Goal: Task Accomplishment & Management: Use online tool/utility

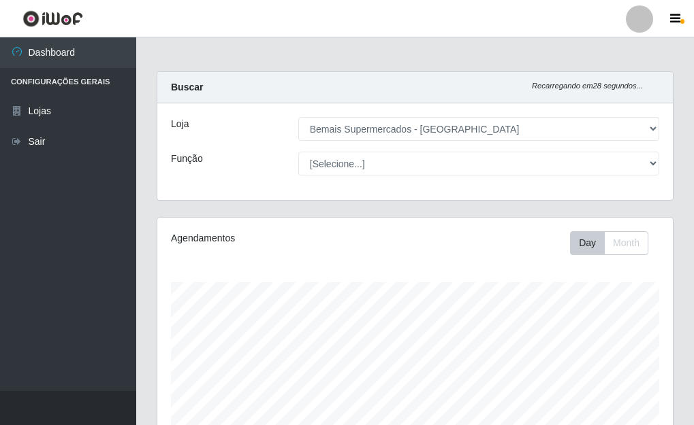
select select "249"
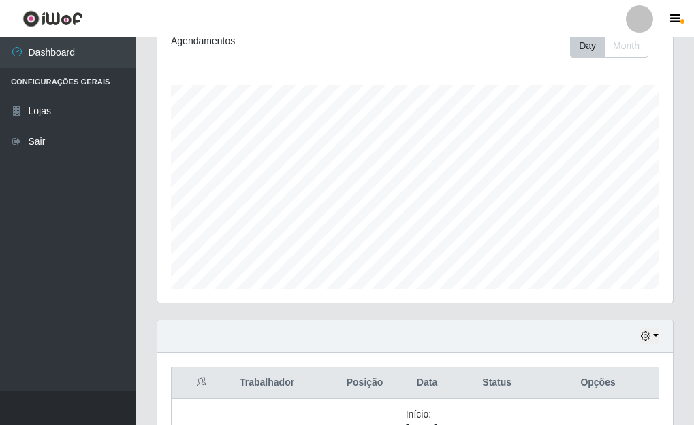
scroll to position [304, 0]
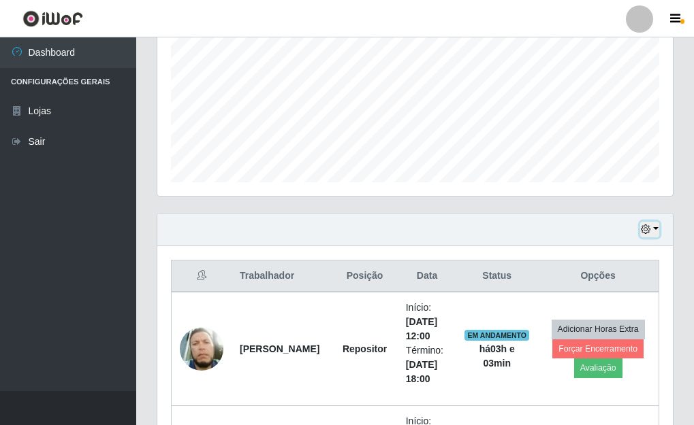
click at [654, 226] on button "button" at bounding box center [649, 230] width 19 height 16
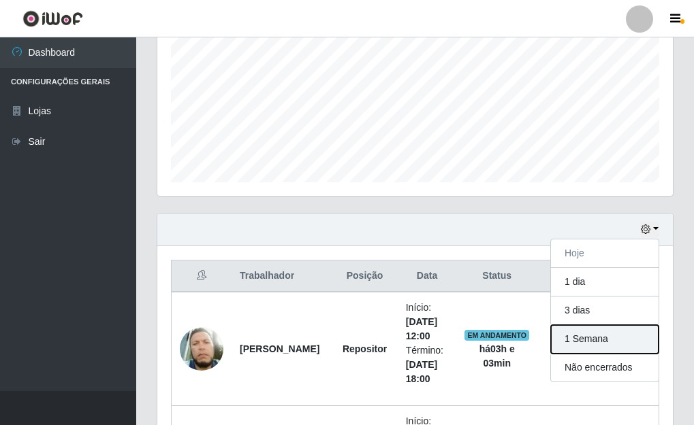
click at [591, 332] on button "1 Semana" at bounding box center [605, 339] width 108 height 29
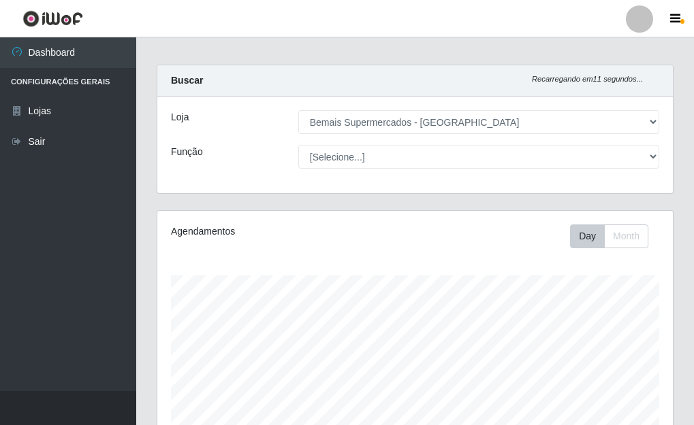
scroll to position [0, 0]
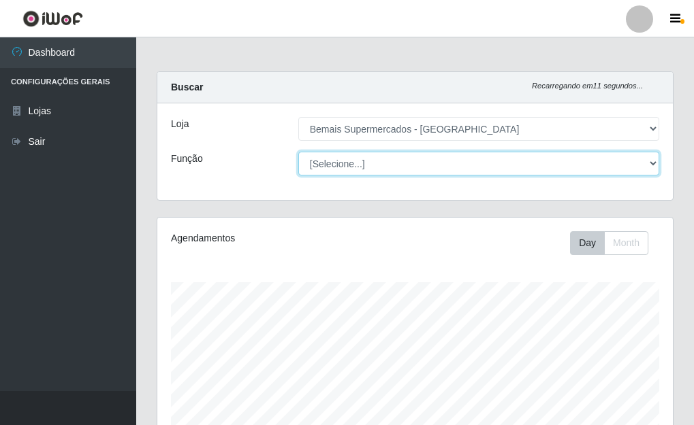
click at [323, 158] on select "[Selecione...] ASG ASG + ASG ++ Auxiliar de Depósito Auxiliar de Depósito + Aux…" at bounding box center [478, 164] width 361 height 24
click at [298, 152] on select "[Selecione...] ASG ASG + ASG ++ Auxiliar de Depósito Auxiliar de Depósito + Aux…" at bounding box center [478, 164] width 361 height 24
click at [393, 169] on select "[Selecione...] ASG ASG + ASG ++ Auxiliar de Depósito Auxiliar de Depósito + Aux…" at bounding box center [478, 164] width 361 height 24
click at [298, 152] on select "[Selecione...] ASG ASG + ASG ++ Auxiliar de Depósito Auxiliar de Depósito + Aux…" at bounding box center [478, 164] width 361 height 24
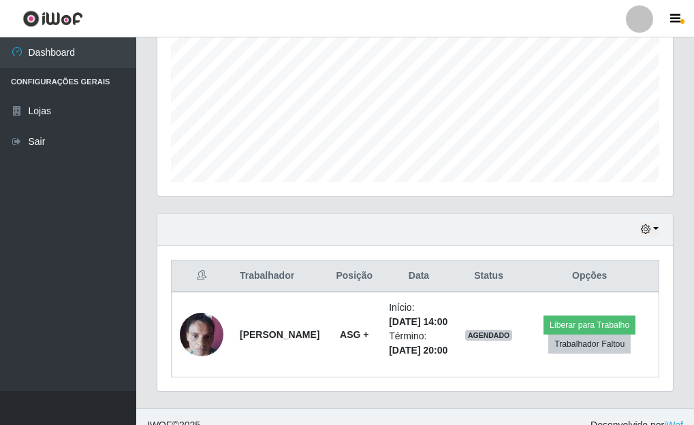
scroll to position [350, 0]
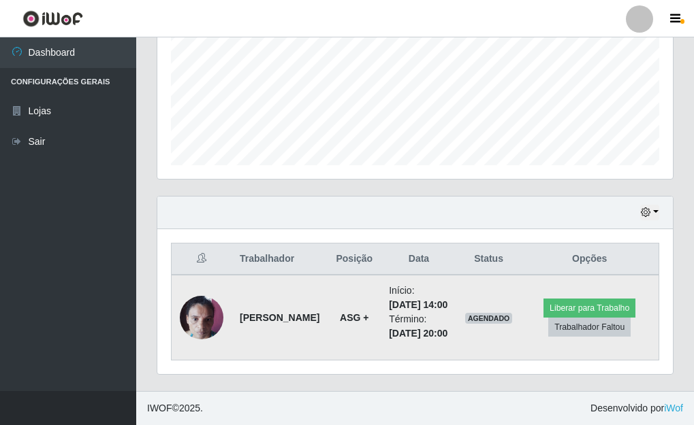
click at [222, 296] on div at bounding box center [202, 318] width 44 height 44
click at [214, 299] on img at bounding box center [202, 318] width 44 height 58
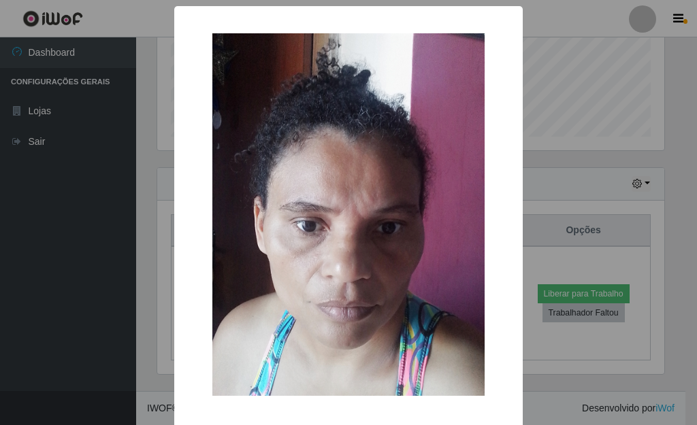
click at [510, 144] on div "× OK Cancel" at bounding box center [348, 241] width 348 height 470
click at [549, 141] on div "× OK Cancel" at bounding box center [348, 212] width 697 height 425
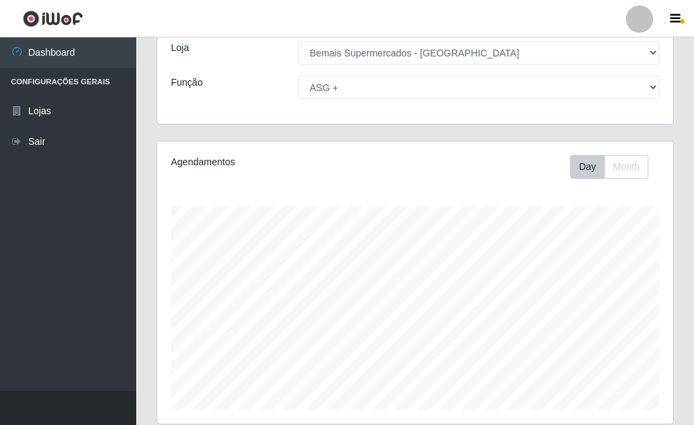
scroll to position [0, 0]
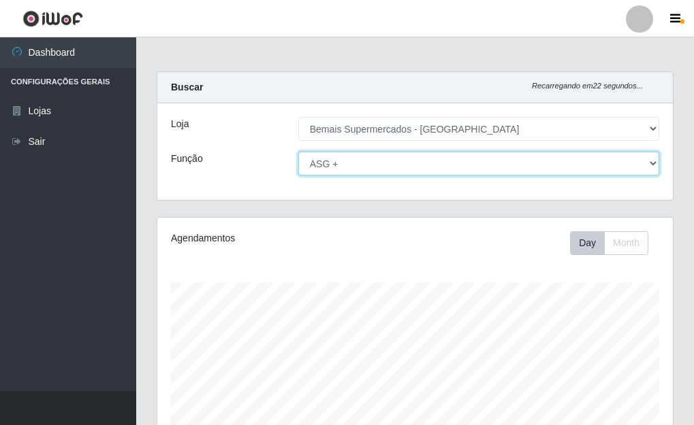
click at [366, 158] on select "[Selecione...] ASG ASG + ASG ++ Auxiliar de Depósito Auxiliar de Depósito + Aux…" at bounding box center [478, 164] width 361 height 24
select select "[Selecione...]"
click at [298, 152] on select "[Selecione...] ASG ASG + ASG ++ Auxiliar de Depósito Auxiliar de Depósito + Aux…" at bounding box center [478, 164] width 361 height 24
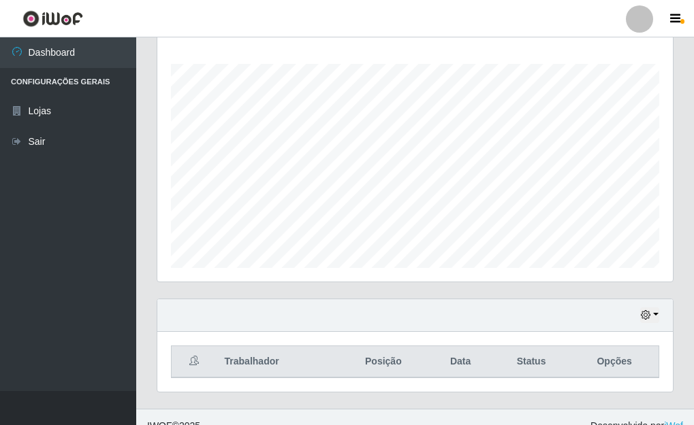
scroll to position [236, 0]
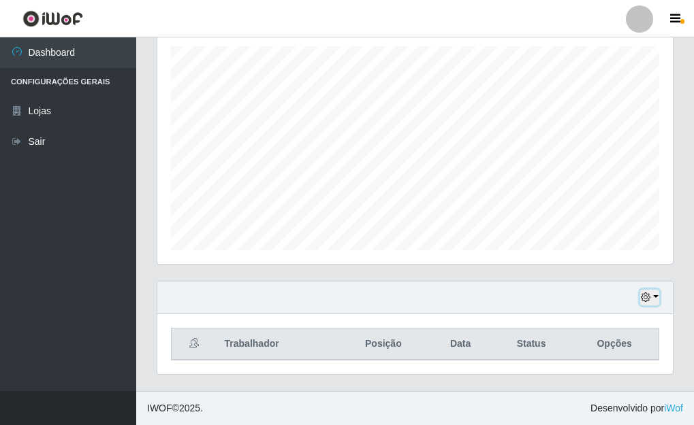
click at [649, 295] on icon "button" at bounding box center [645, 298] width 10 height 10
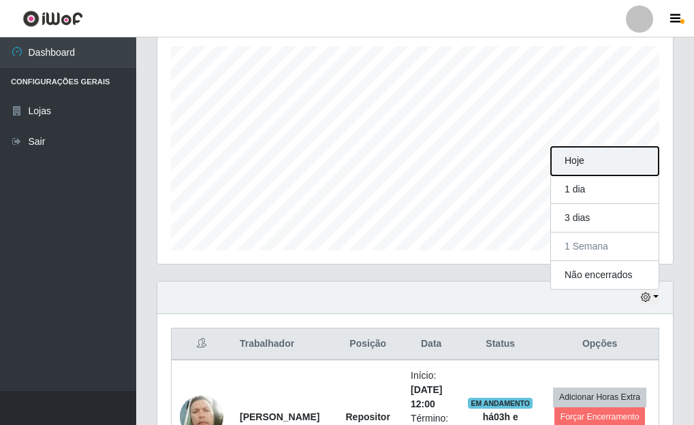
click at [623, 167] on button "Hoje" at bounding box center [605, 161] width 108 height 29
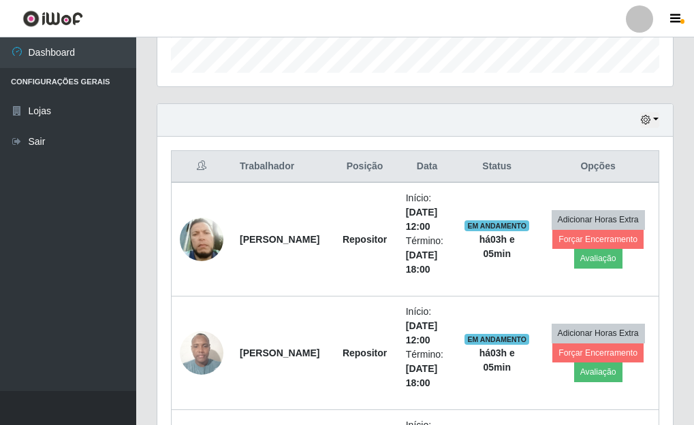
scroll to position [440, 0]
